Goal: Task Accomplishment & Management: Manage account settings

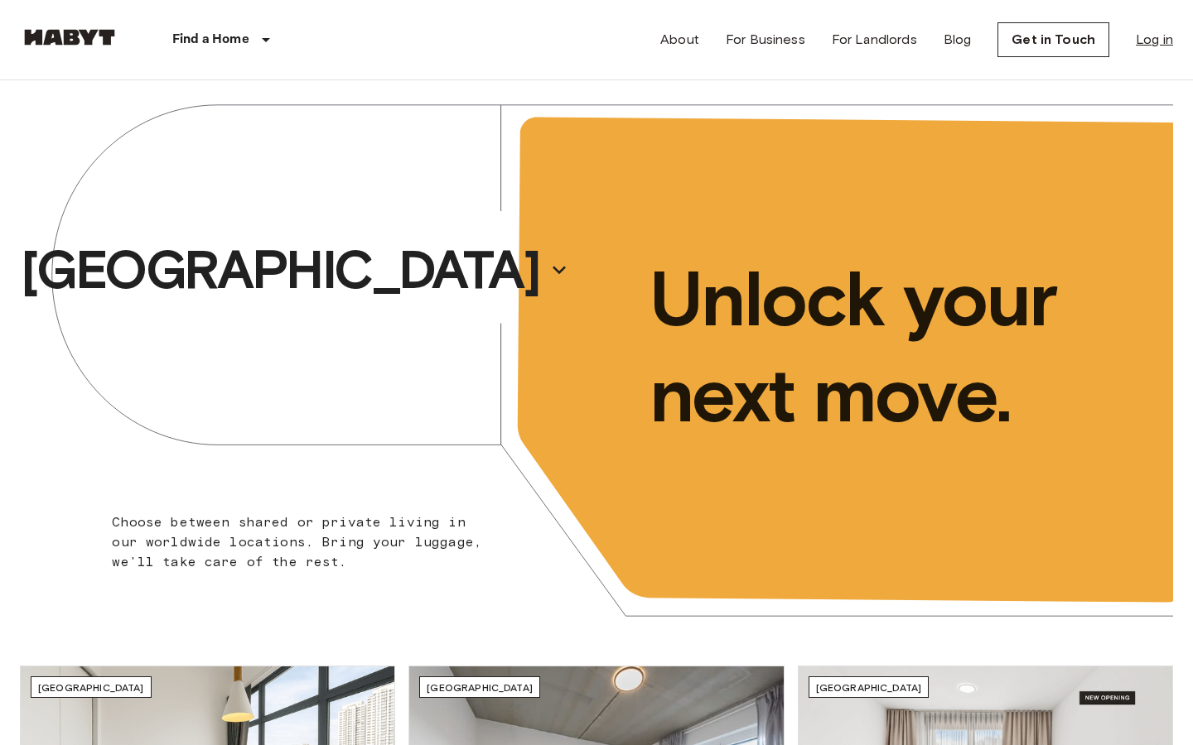
click at [1156, 47] on link "Log in" at bounding box center [1154, 40] width 37 height 20
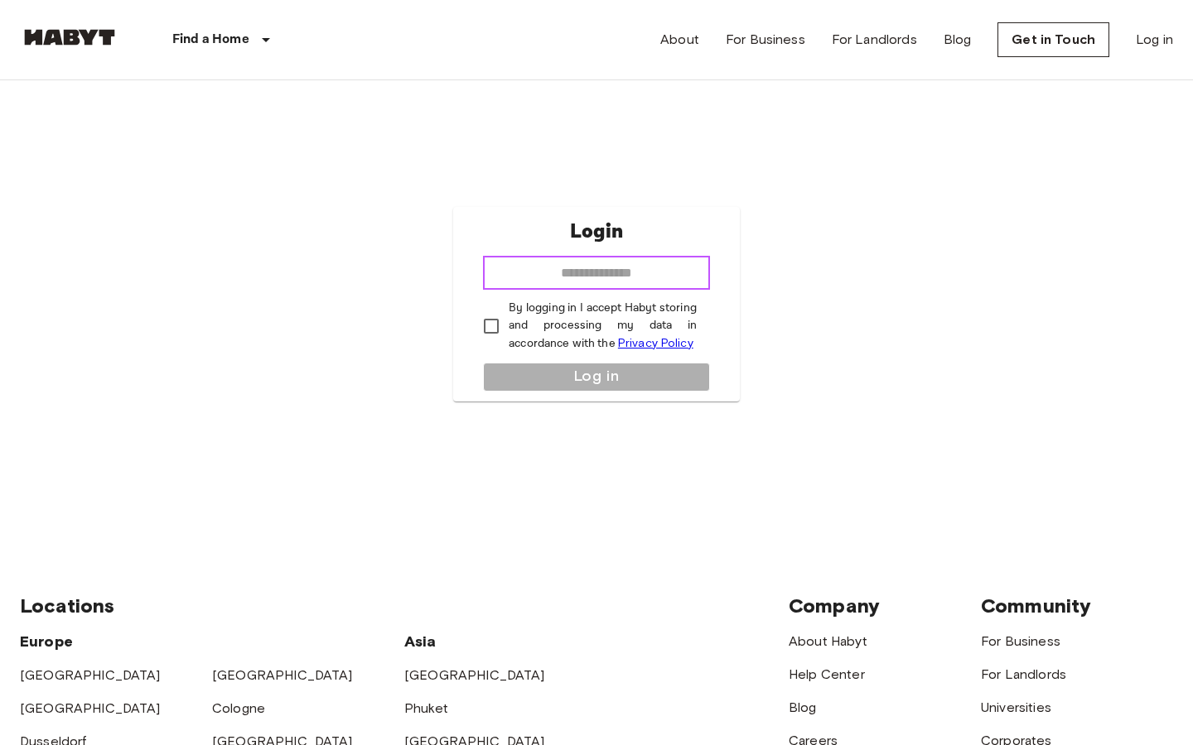
click at [657, 267] on input "email" at bounding box center [596, 273] width 227 height 33
type input "**********"
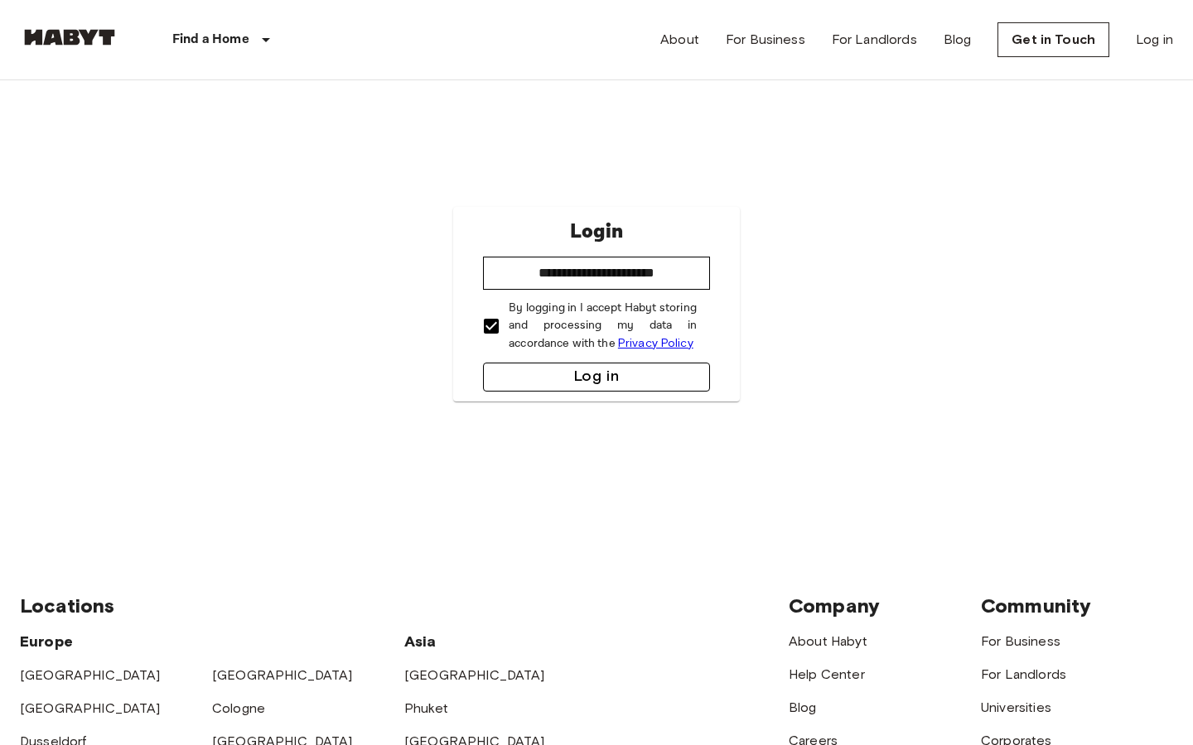
click at [535, 375] on button "Log in" at bounding box center [596, 377] width 227 height 29
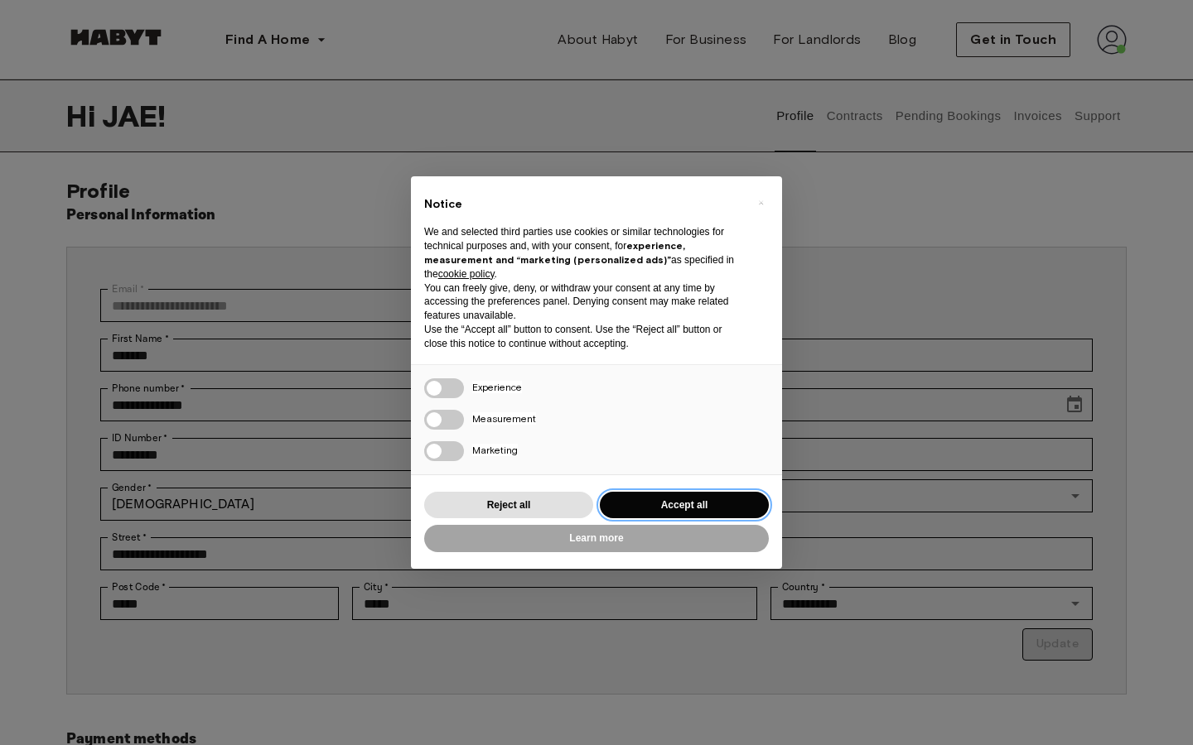
click at [680, 492] on button "Accept all" at bounding box center [684, 505] width 169 height 27
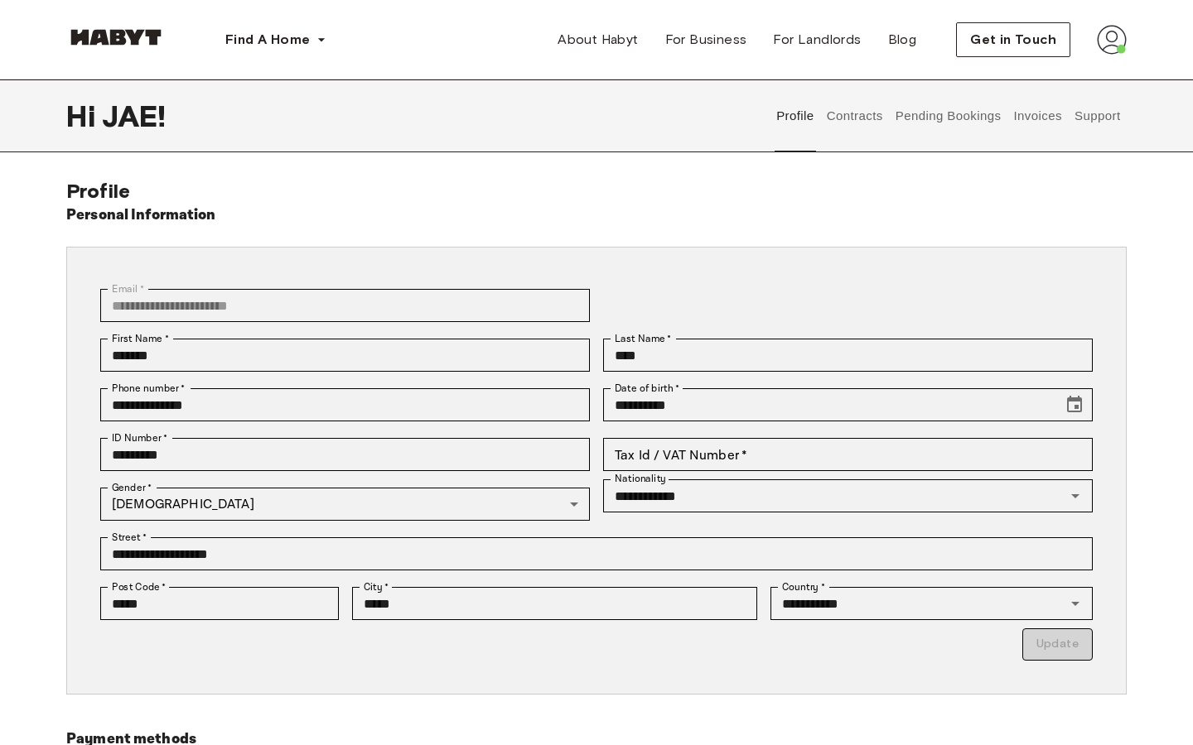
click at [848, 131] on button "Contracts" at bounding box center [854, 116] width 60 height 73
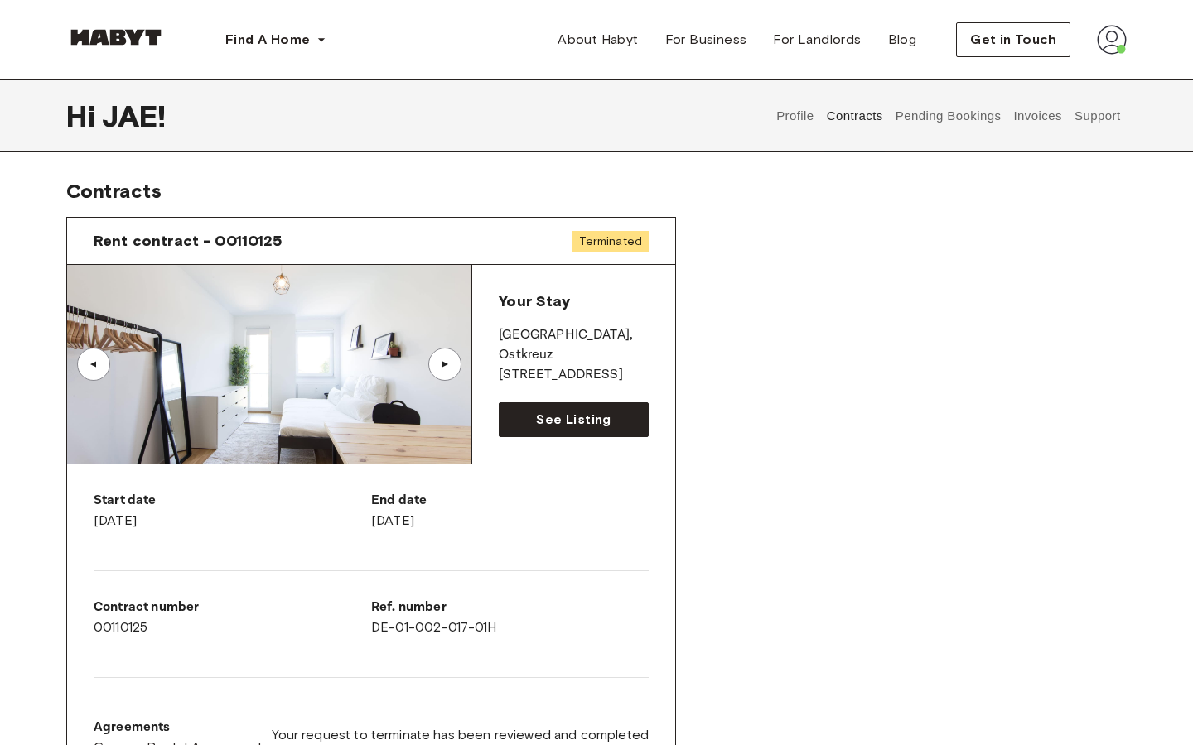
click at [940, 123] on button "Pending Bookings" at bounding box center [948, 116] width 110 height 73
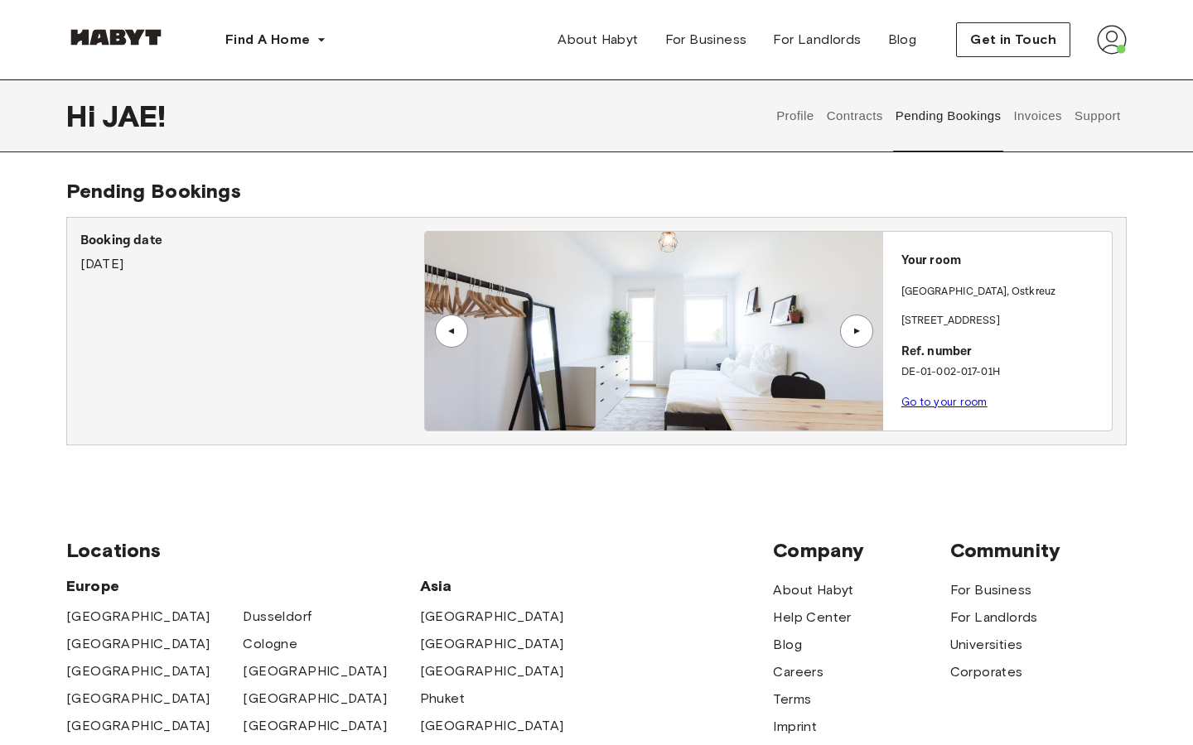
click at [1027, 123] on button "Invoices" at bounding box center [1037, 116] width 52 height 73
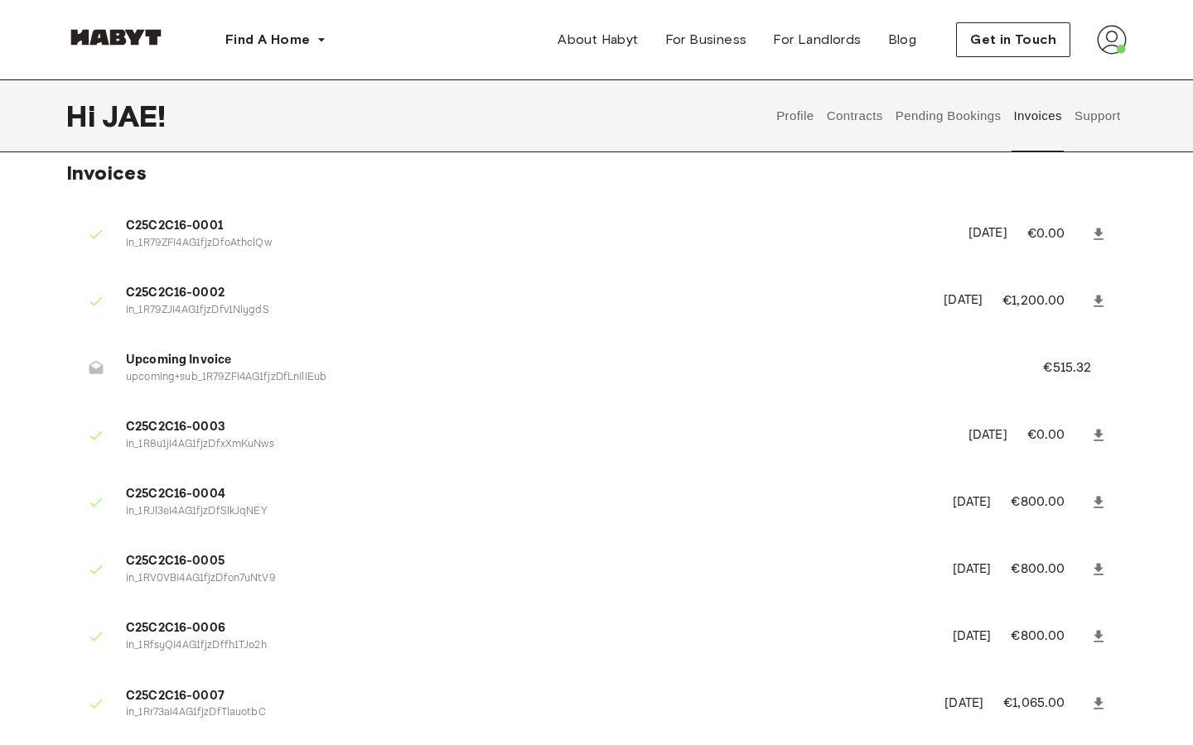
scroll to position [27, 0]
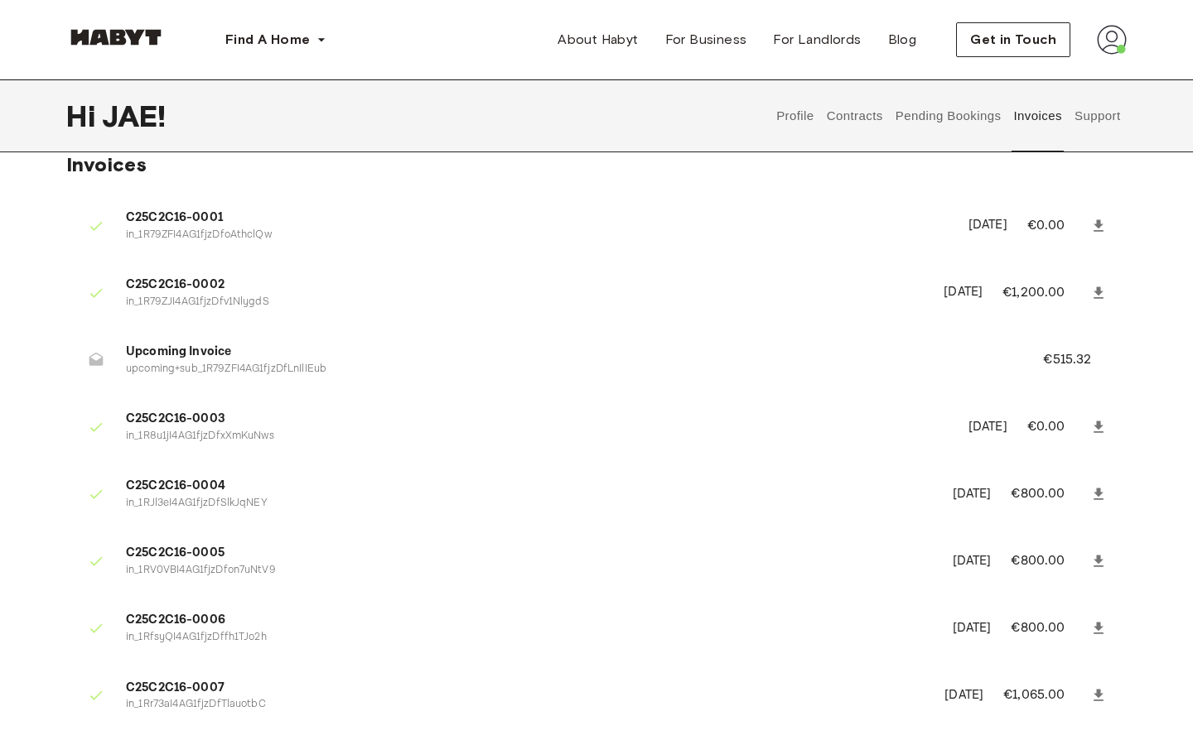
click at [214, 220] on span "C25C2C16-0001" at bounding box center [537, 218] width 823 height 19
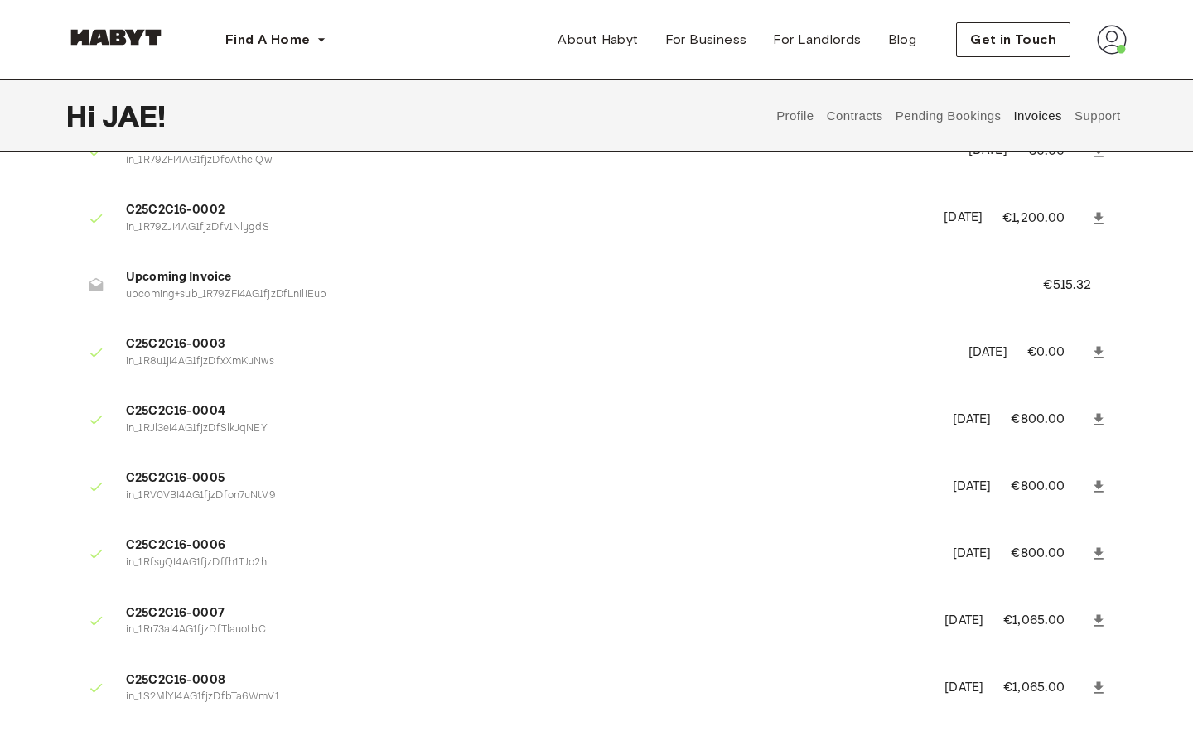
scroll to position [102, 0]
click at [1093, 210] on icon at bounding box center [1098, 218] width 17 height 17
